Goal: Task Accomplishment & Management: Manage account settings

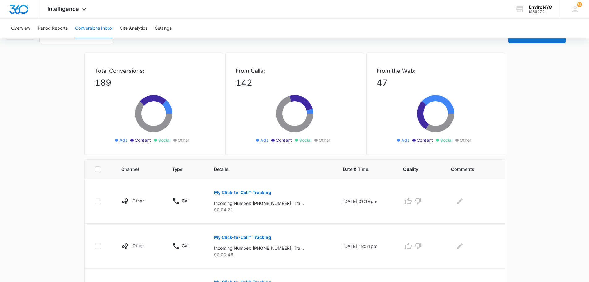
scroll to position [62, 0]
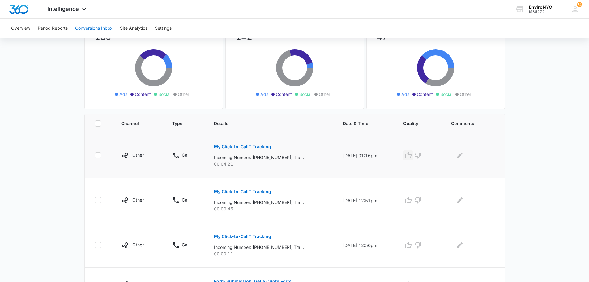
click at [410, 155] on icon "button" at bounding box center [408, 155] width 7 height 7
click at [464, 157] on icon "Edit Comments" at bounding box center [459, 155] width 7 height 7
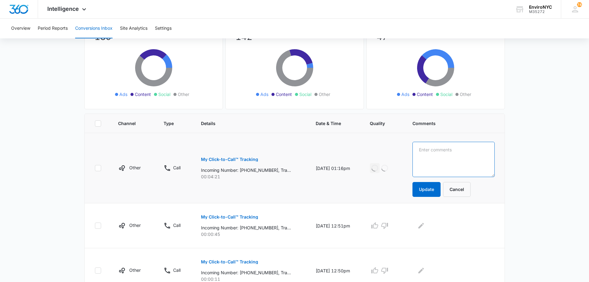
click at [439, 157] on textarea at bounding box center [454, 159] width 82 height 35
click at [453, 157] on textarea "Called about lead abatement project." at bounding box center [454, 159] width 82 height 35
click at [426, 149] on textarea "Called about lead abatement project. Sending report to ys" at bounding box center [454, 159] width 82 height 35
drag, startPoint x: 433, startPoint y: 187, endPoint x: 461, endPoint y: 166, distance: 34.9
click at [450, 166] on form "John - Called about lead abatement project. Sending report to ys Update Cancel" at bounding box center [454, 169] width 82 height 55
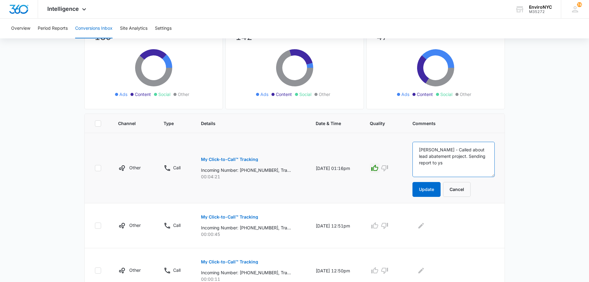
click at [461, 166] on textarea "John - Called about lead abatement project. Sending report to ys" at bounding box center [454, 159] width 82 height 35
type textarea "John - Called about lead abatement project. Sending report to us"
click at [439, 188] on button "Update" at bounding box center [427, 189] width 28 height 15
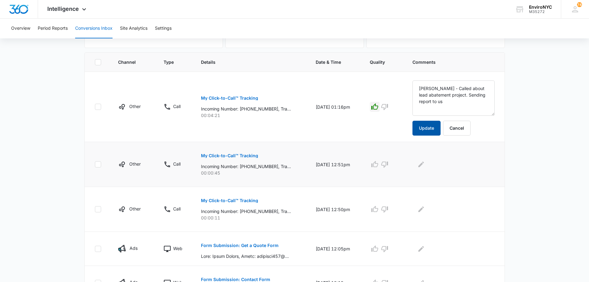
scroll to position [124, 0]
